Goal: Task Accomplishment & Management: Manage account settings

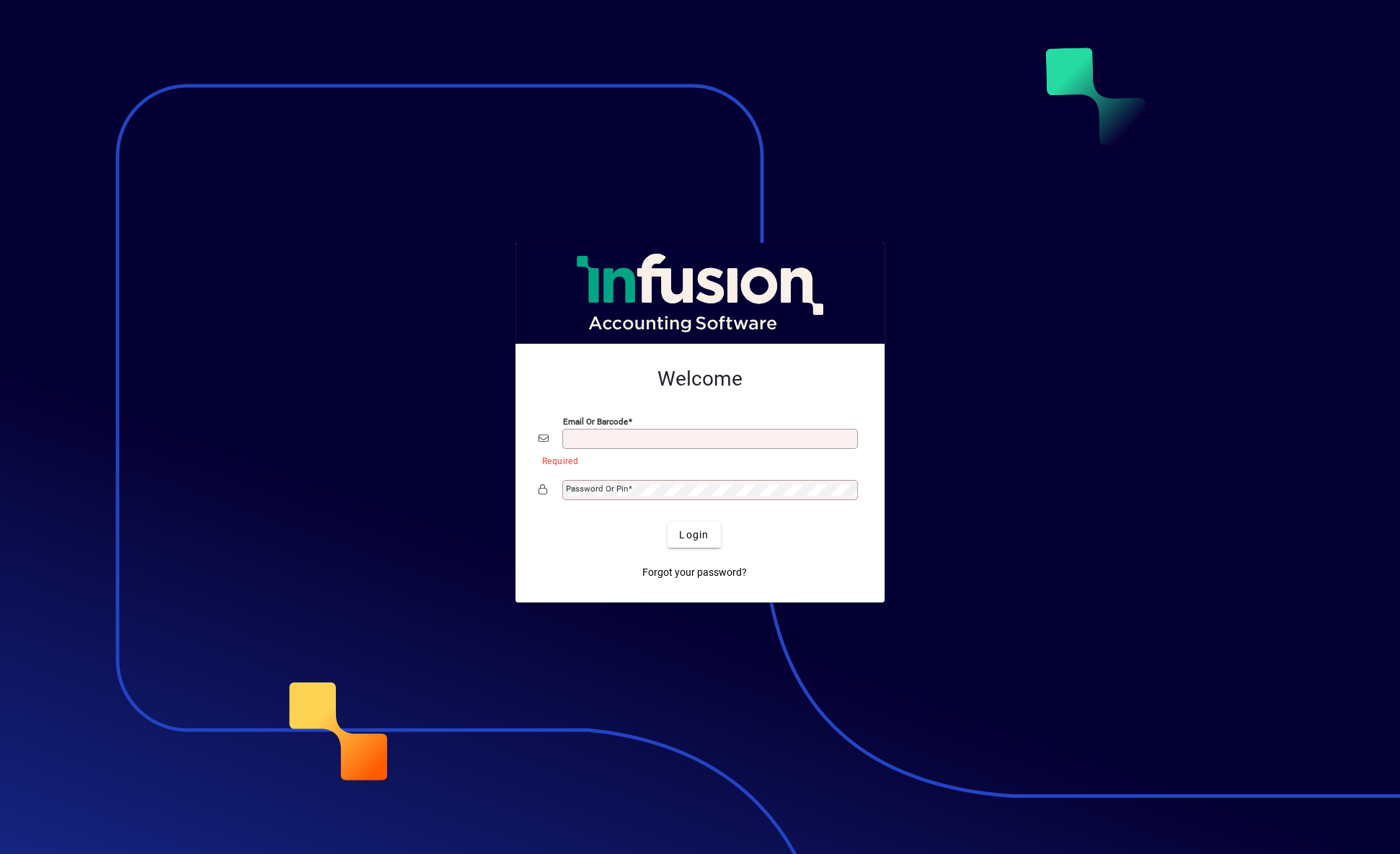
click at [828, 807] on div at bounding box center [700, 427] width 1400 height 854
click at [764, 436] on input "Email or Barcode" at bounding box center [711, 439] width 291 height 12
type input "**********"
click at [668, 522] on button "Login" at bounding box center [693, 534] width 52 height 26
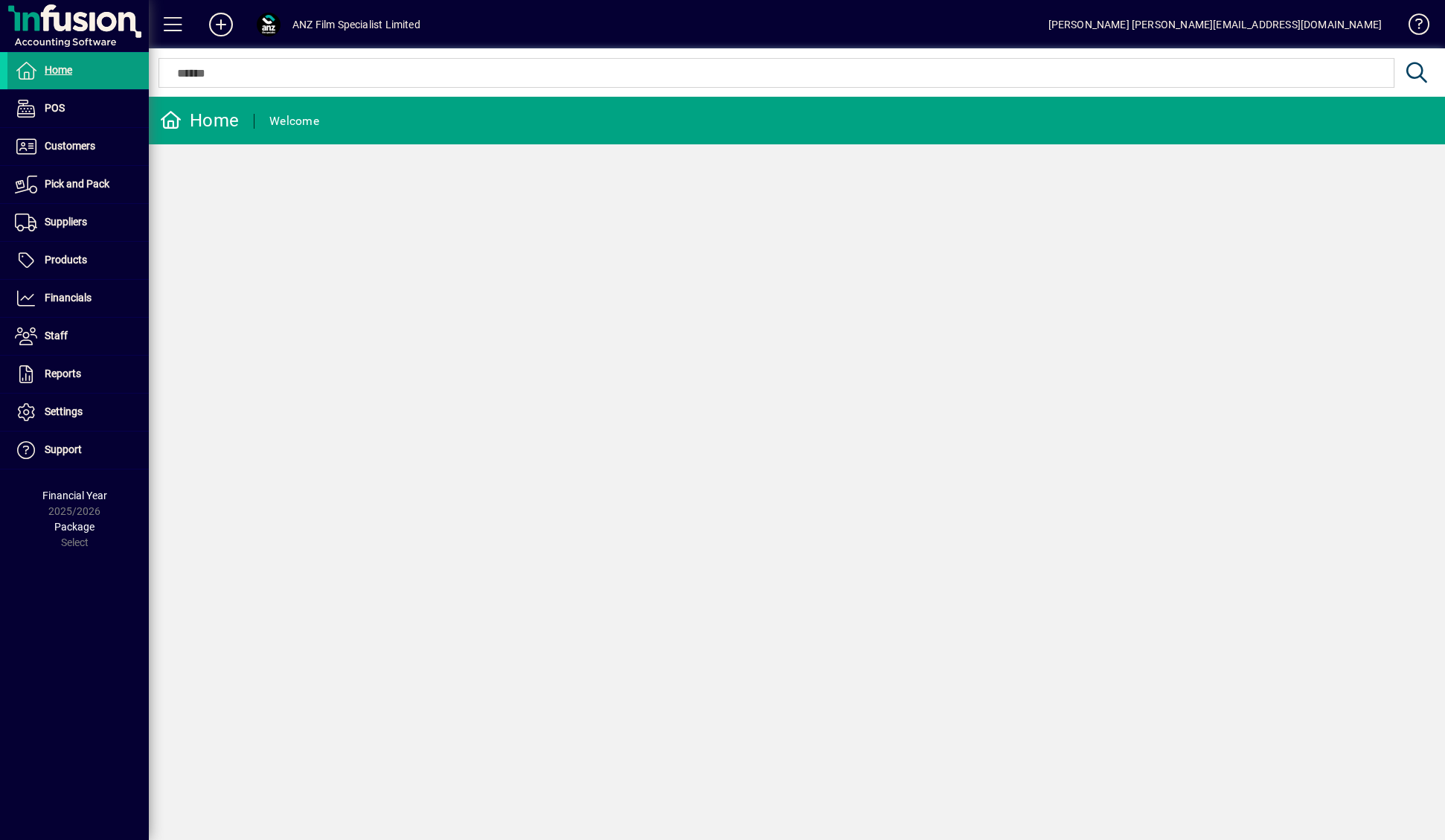
drag, startPoint x: 833, startPoint y: 442, endPoint x: 565, endPoint y: 283, distance: 311.6
click at [808, 426] on div "Home Welcome" at bounding box center [796, 468] width 1296 height 743
click at [65, 138] on span "Customers" at bounding box center [52, 146] width 88 height 18
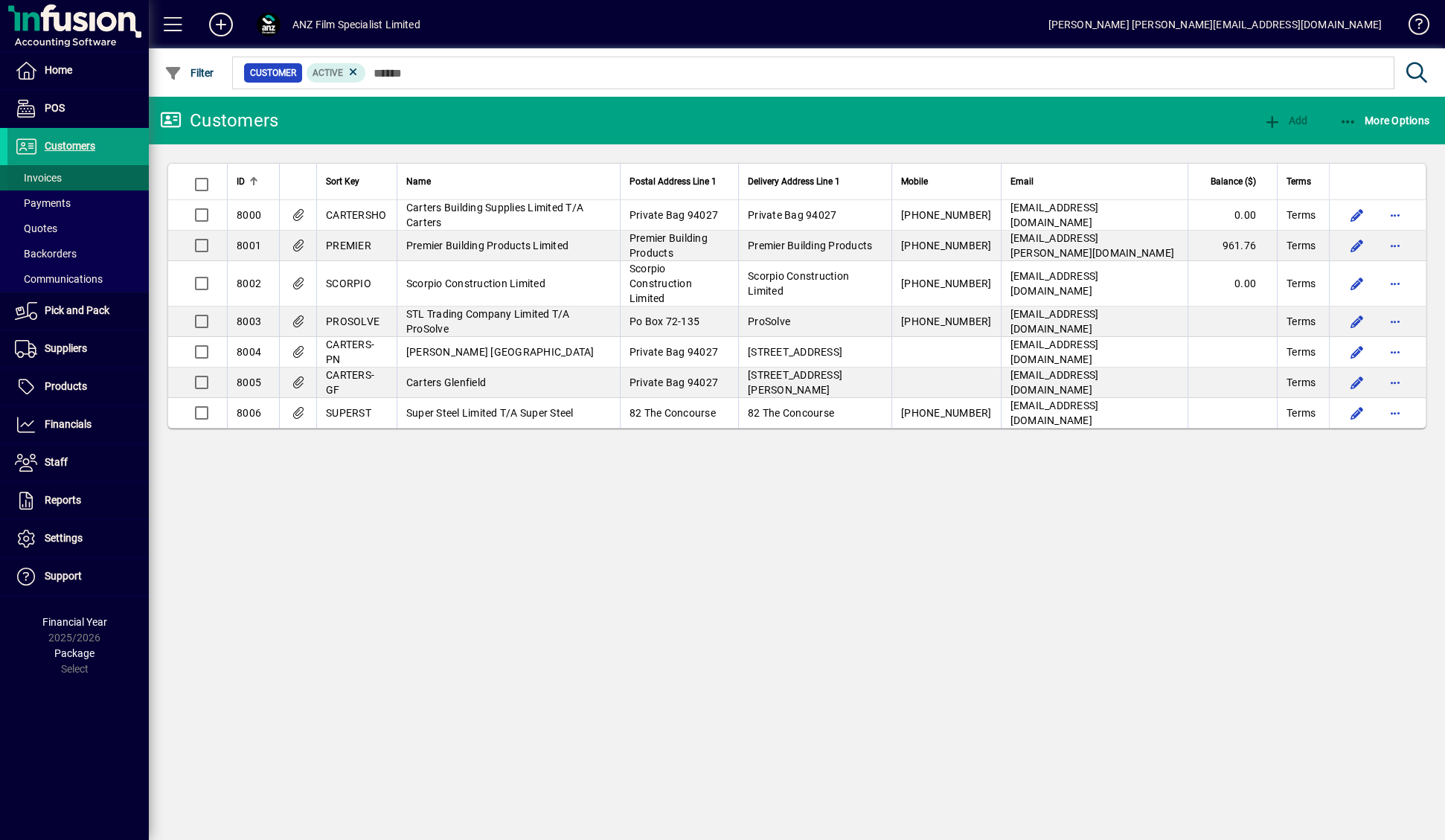
click at [75, 175] on span at bounding box center [78, 178] width 141 height 36
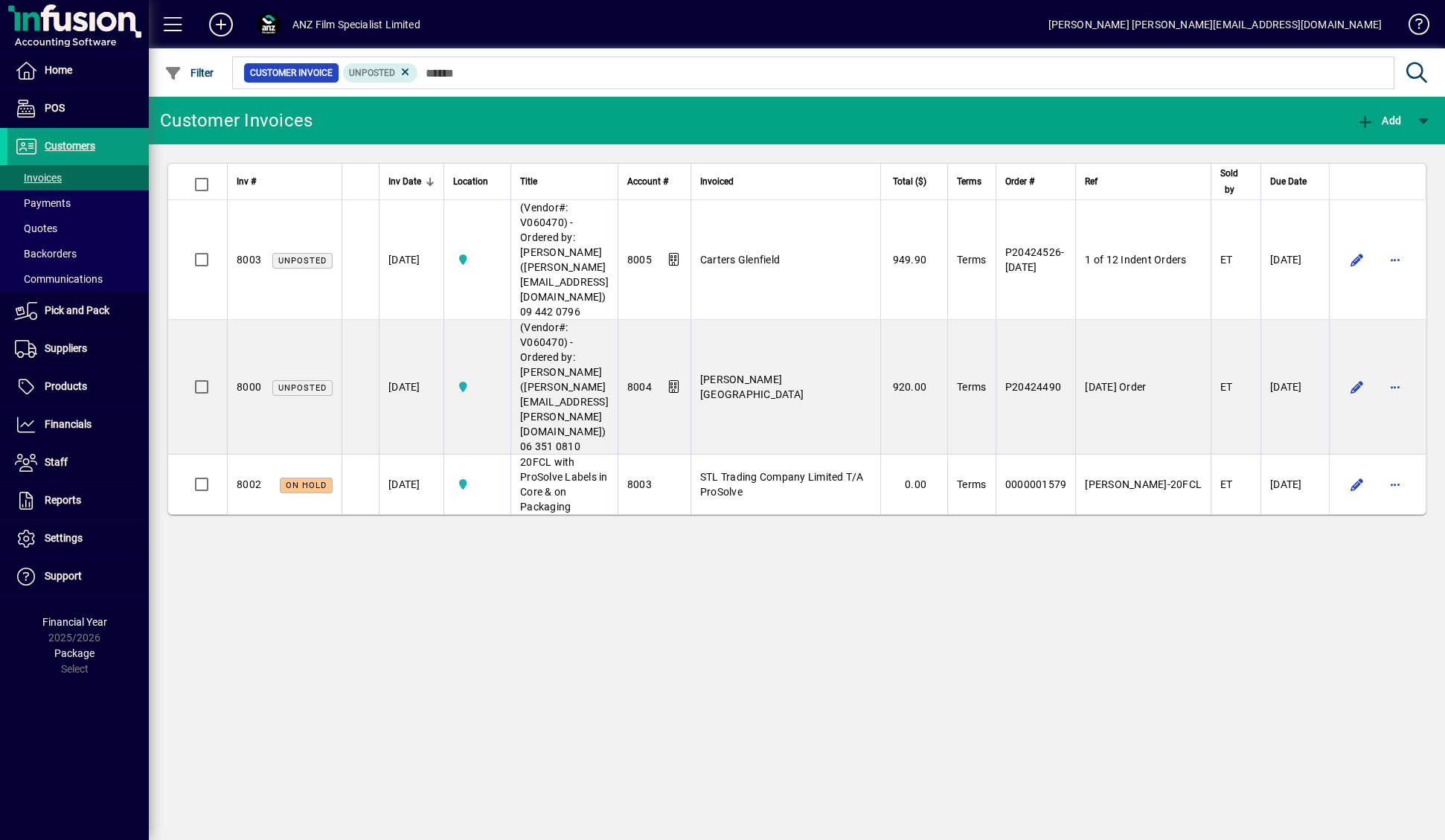
click at [984, 509] on div "Customer Invoices Add Inv # Inv Date Location Title Account # Invoiced Total ($…" at bounding box center [796, 468] width 1296 height 743
